Goal: Task Accomplishment & Management: Use online tool/utility

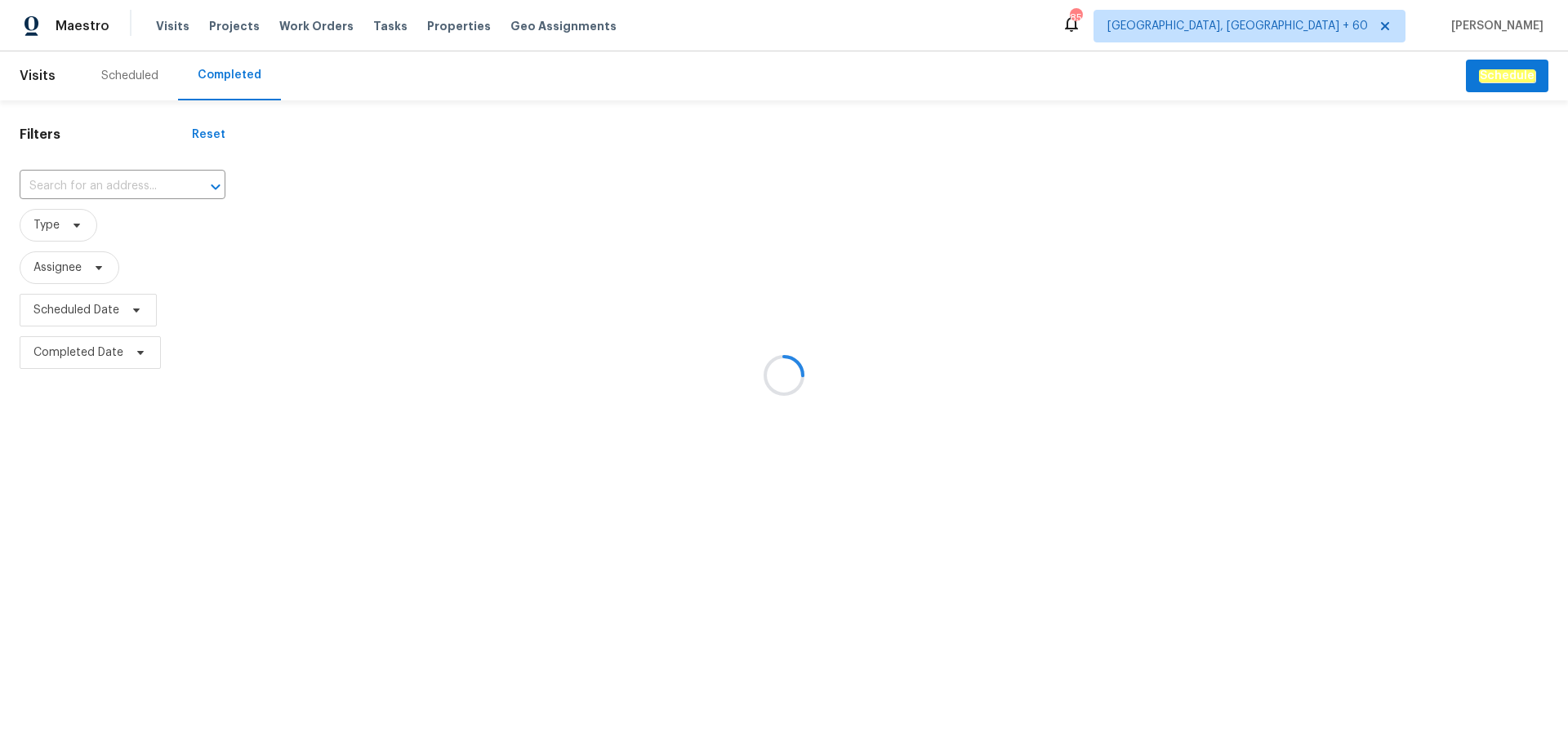
click at [112, 186] on div at bounding box center [784, 375] width 1568 height 750
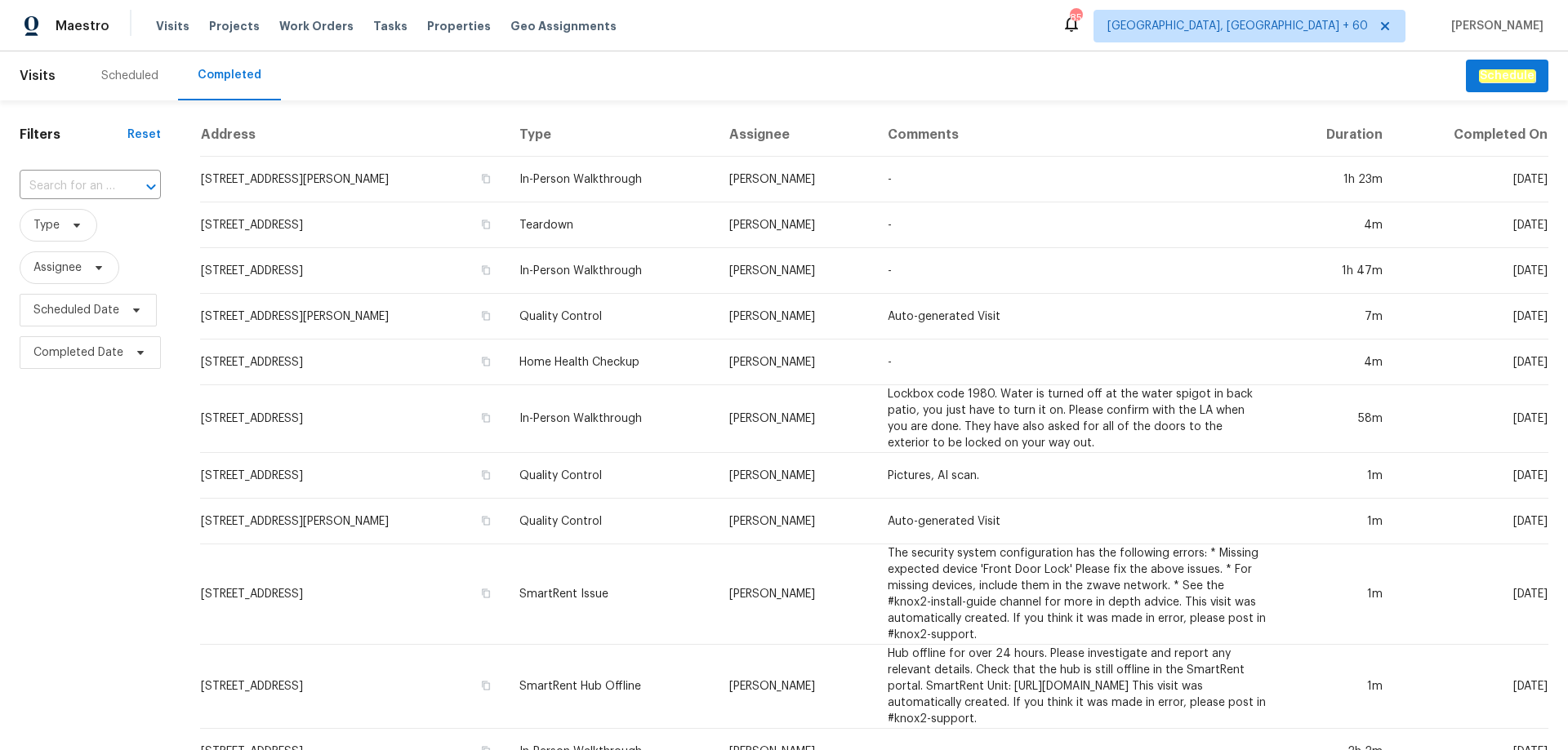
click at [102, 183] on input "text" at bounding box center [67, 187] width 96 height 25
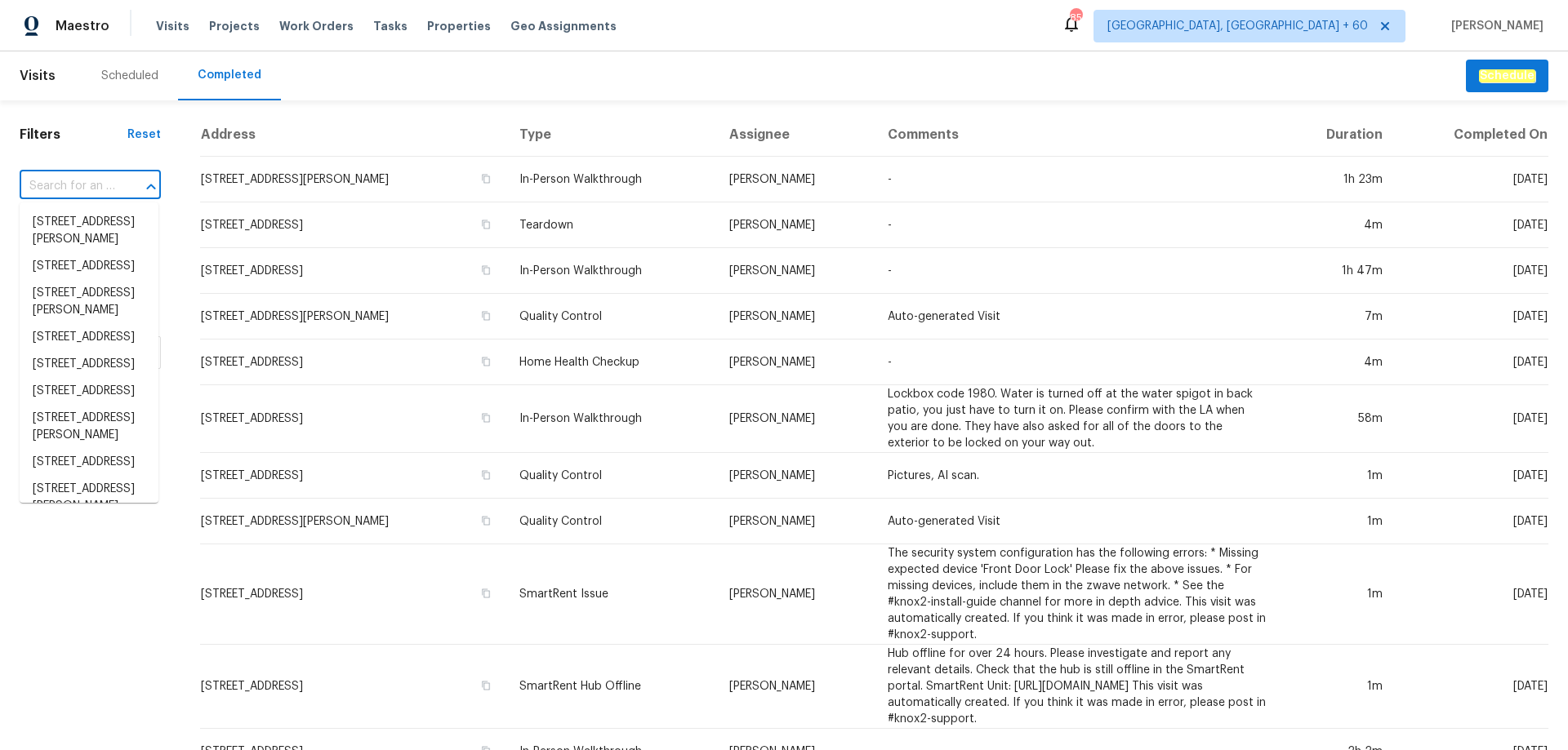
type input "c"
paste input "56c1f39d-421a-5cf0-8f40-e47dbd190dd0"
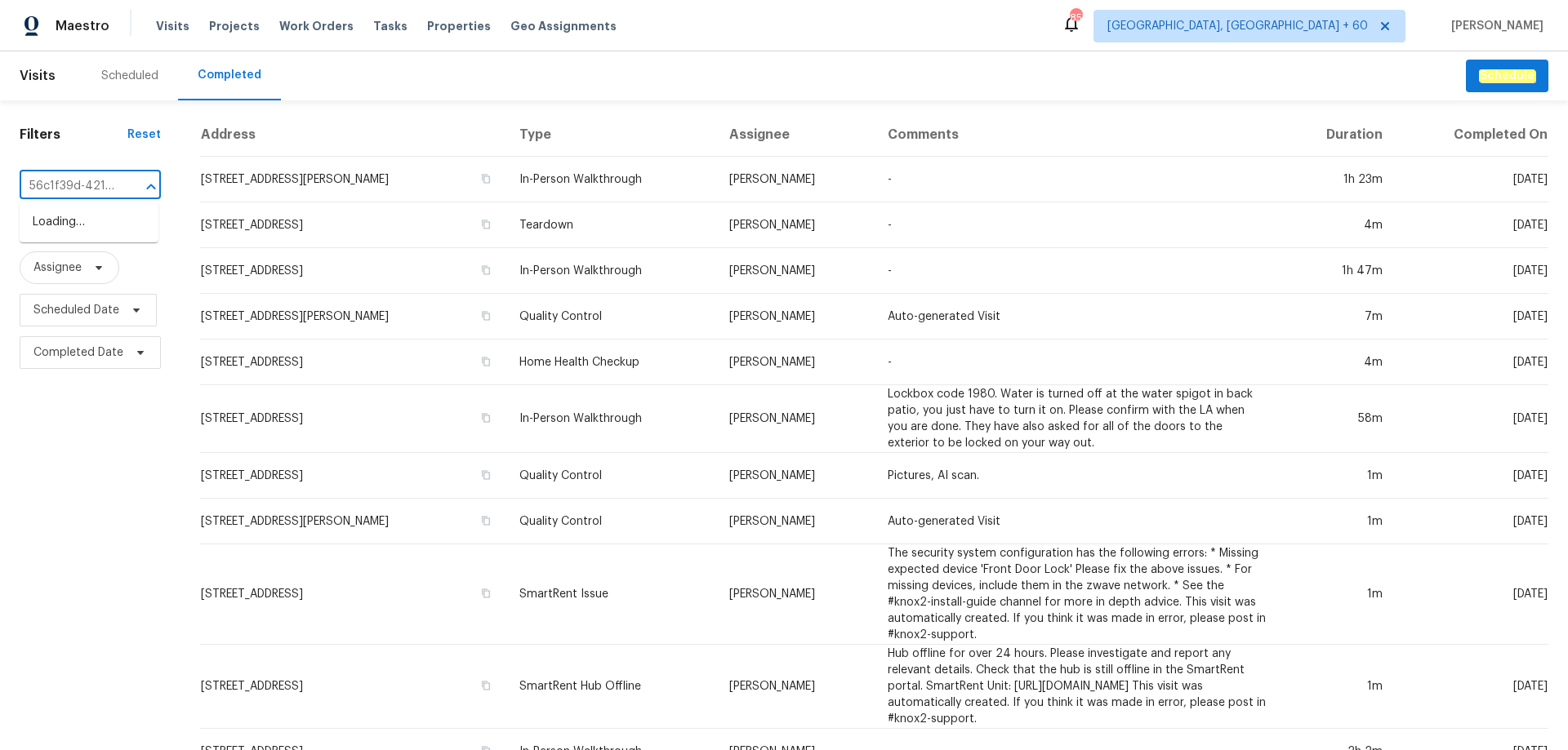
scroll to position [0, 139]
type input "56c1f39d-421a-5cf0-8f40-e47dbd190dd0"
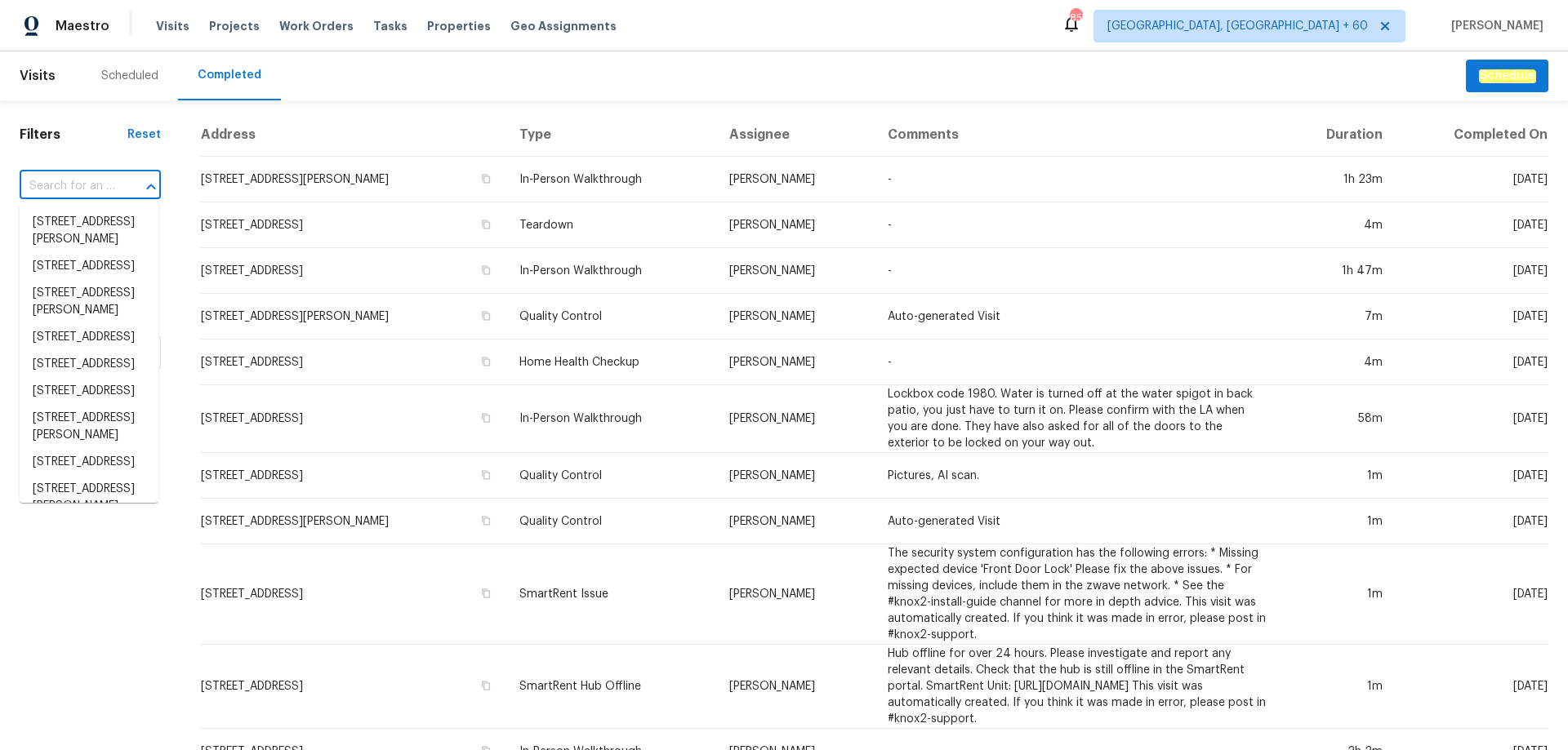
scroll to position [0, 0]
click at [79, 186] on input "text" at bounding box center [67, 187] width 96 height 25
paste input "[STREET_ADDRESS]"
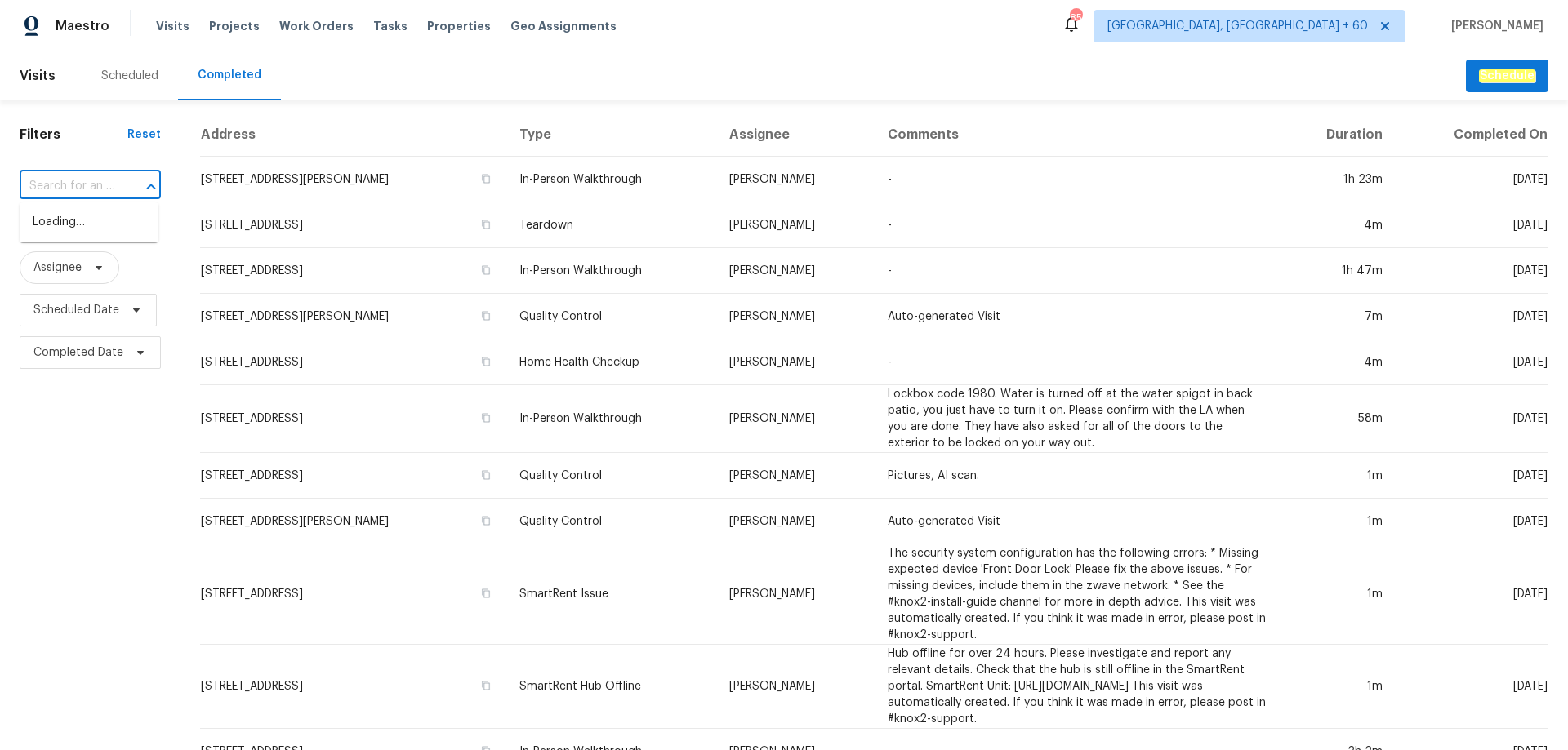
type input "[STREET_ADDRESS]"
click at [62, 216] on li "[STREET_ADDRESS]" at bounding box center [89, 223] width 139 height 27
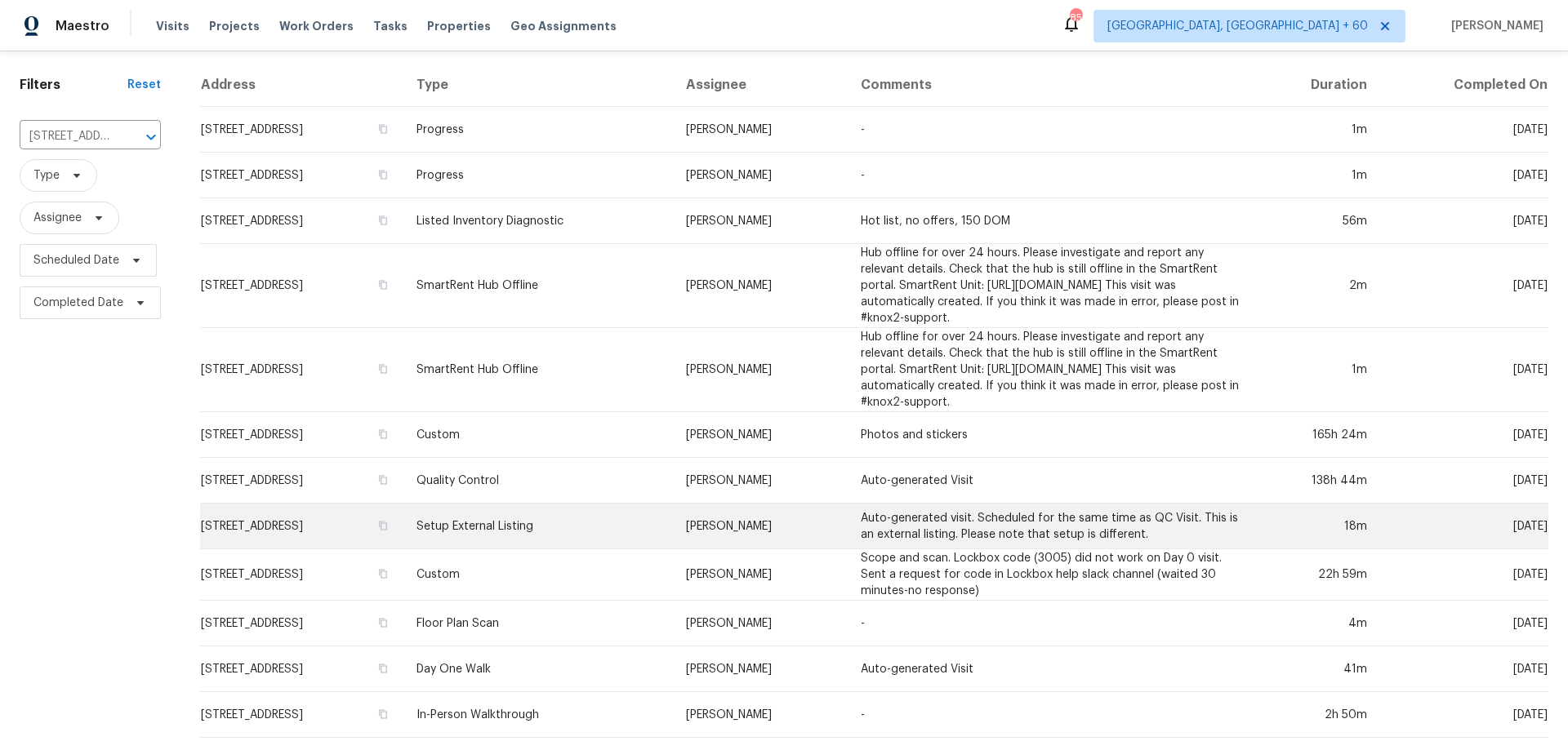
scroll to position [96, 0]
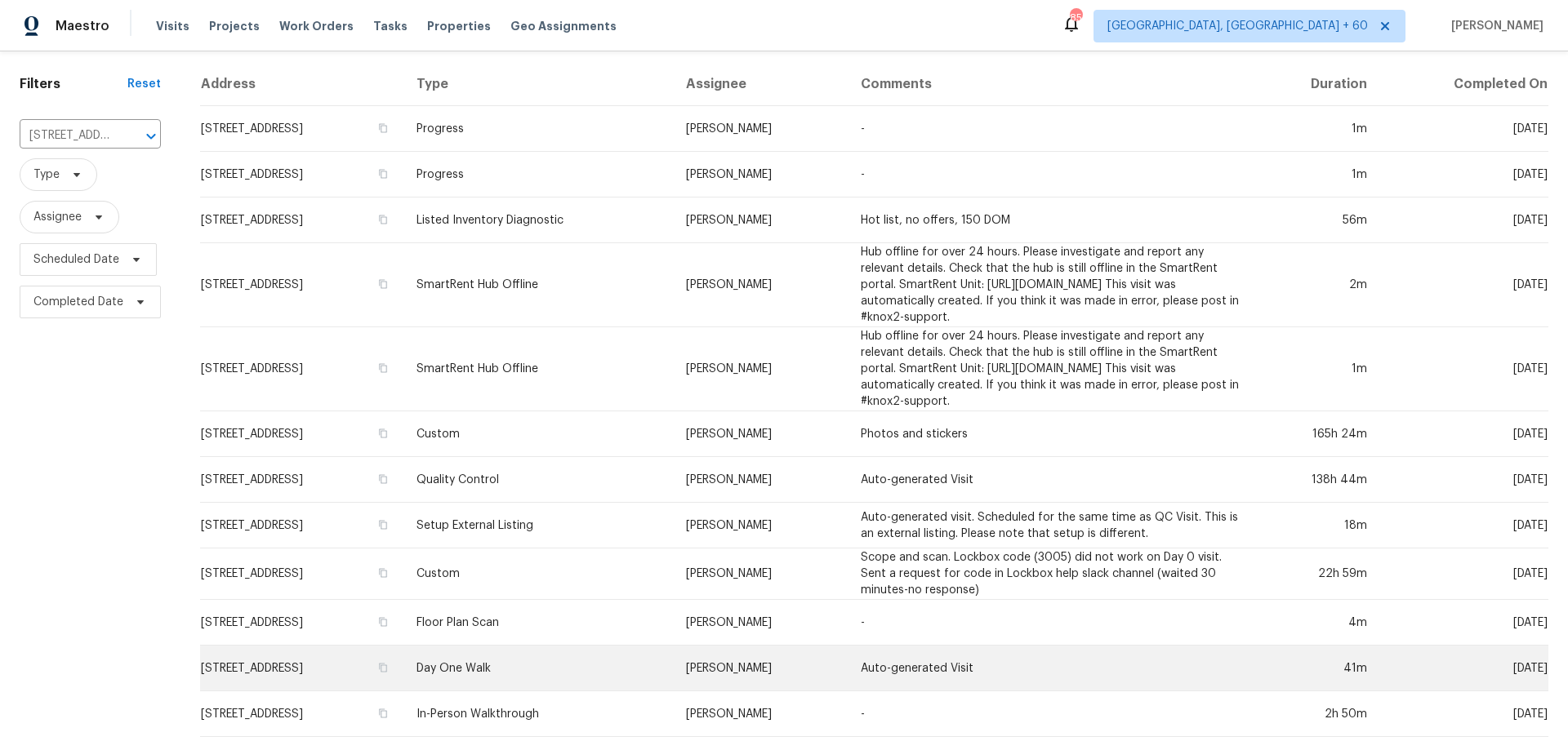
click at [583, 675] on td "Day One Walk" at bounding box center [538, 668] width 270 height 46
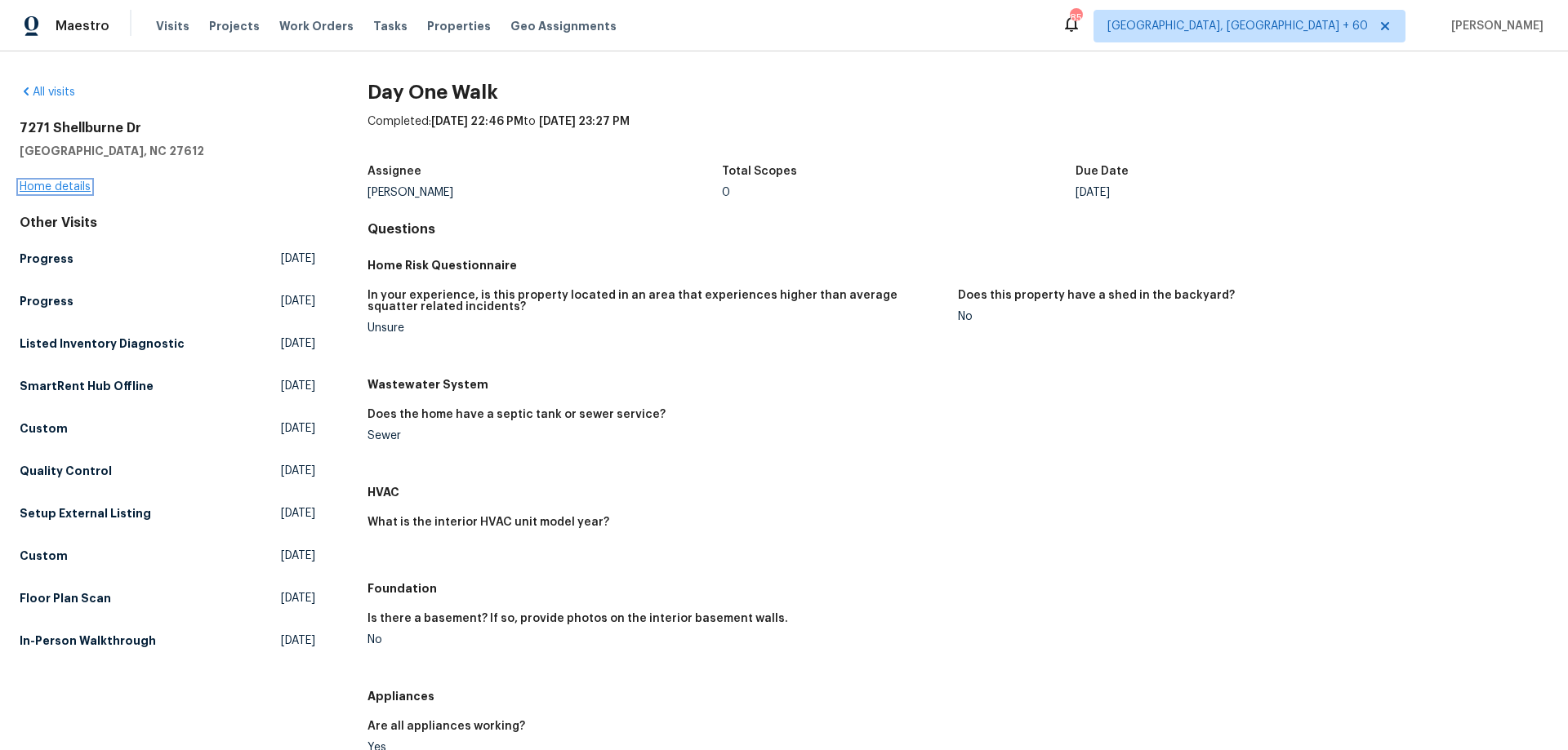
click at [57, 185] on link "Home details" at bounding box center [55, 187] width 71 height 12
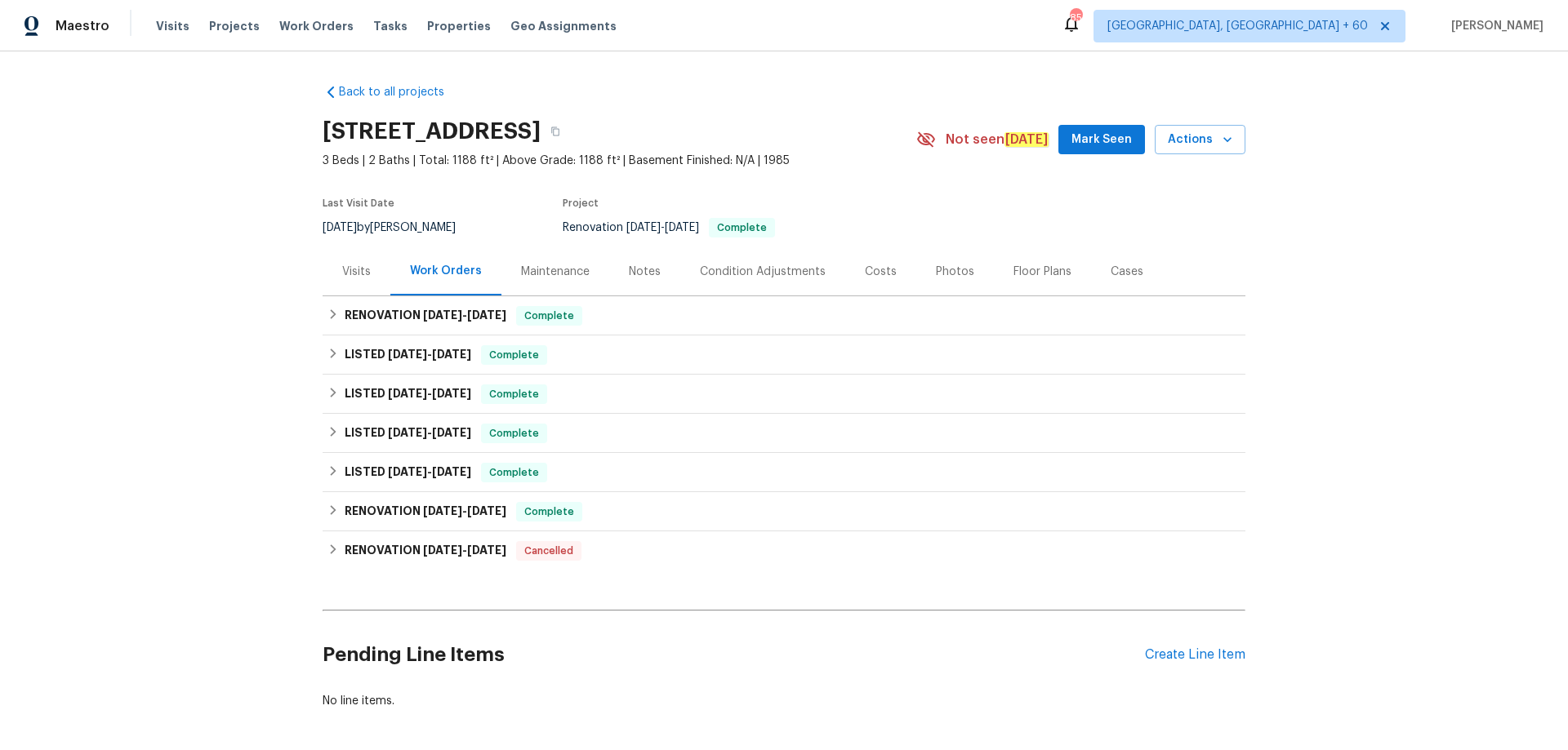
click at [976, 280] on div "Photos" at bounding box center [955, 271] width 77 height 48
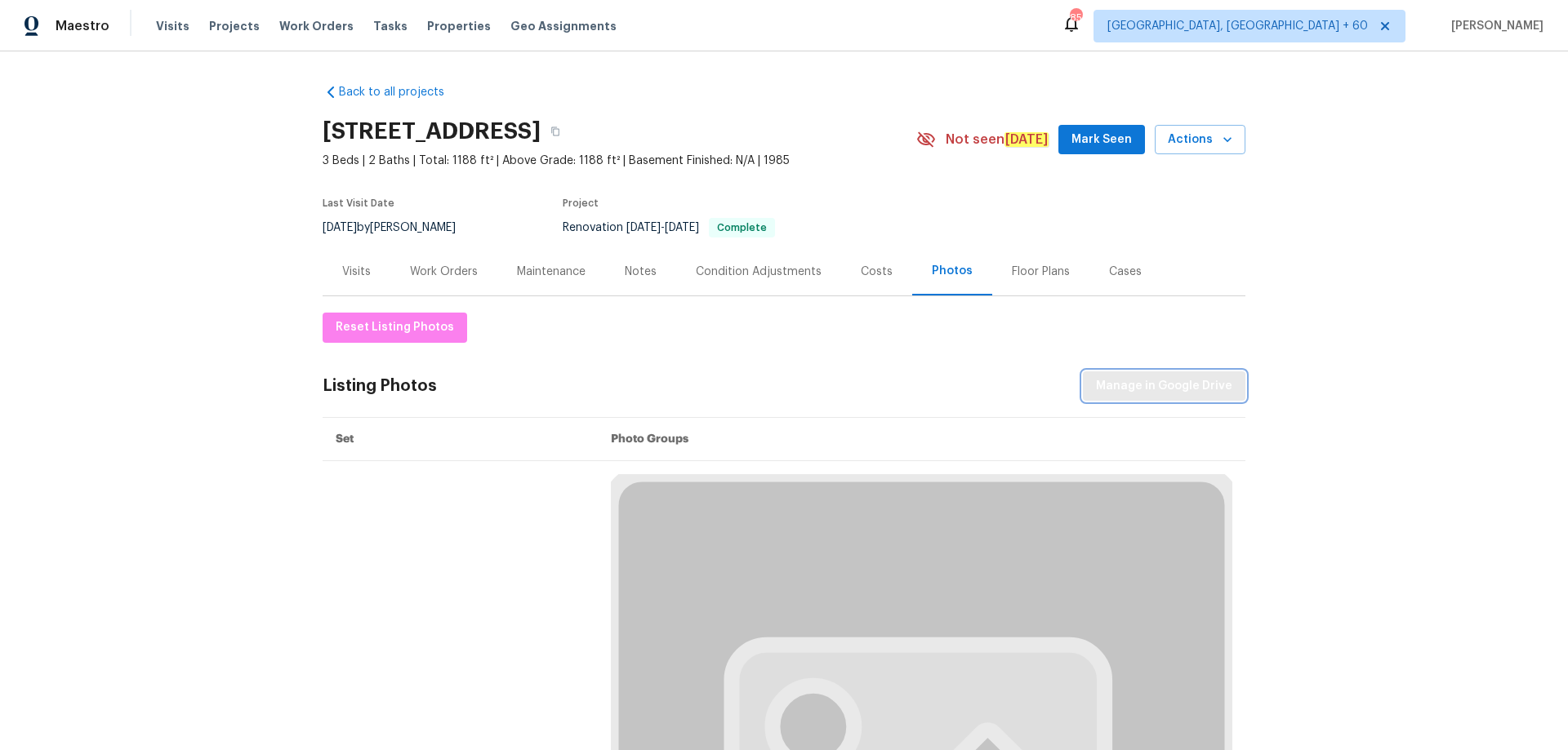
click at [1115, 382] on span "Manage in Google Drive" at bounding box center [1163, 386] width 136 height 21
